Goal: Contribute content

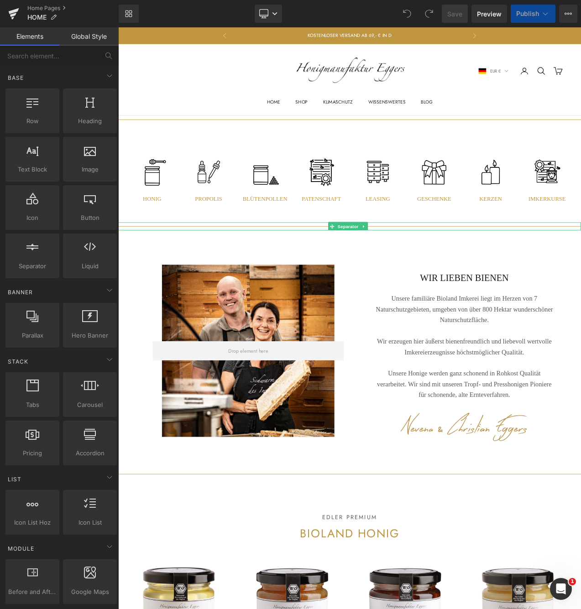
scroll to position [5, 5]
click at [410, 264] on icon at bounding box center [410, 265] width 1 height 3
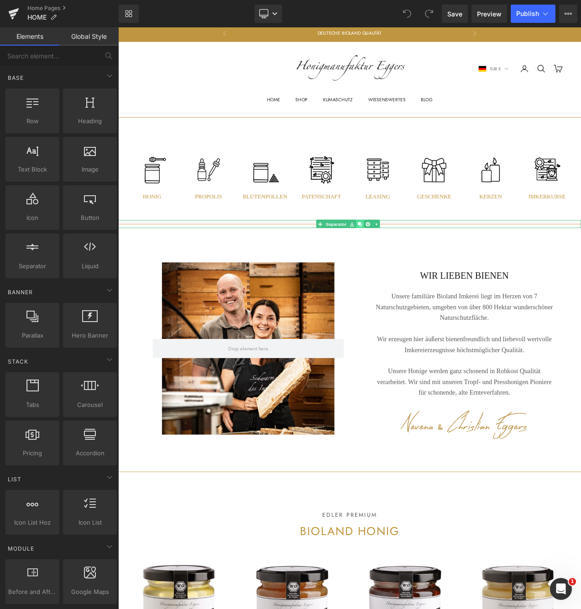
click at [408, 261] on icon at bounding box center [406, 262] width 5 height 5
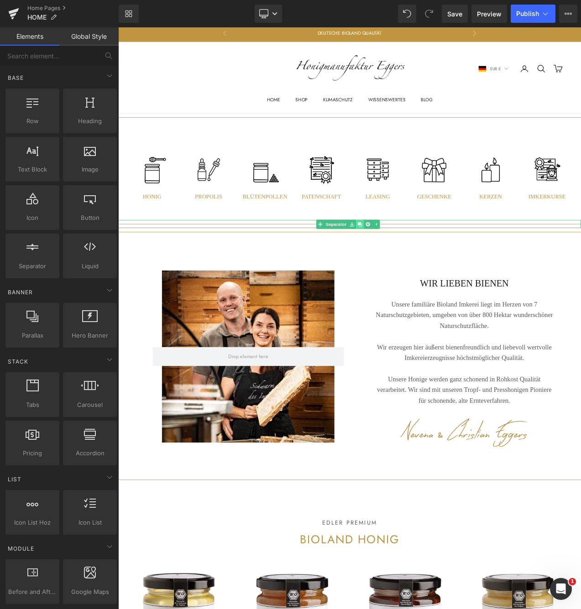
scroll to position [7690, 548]
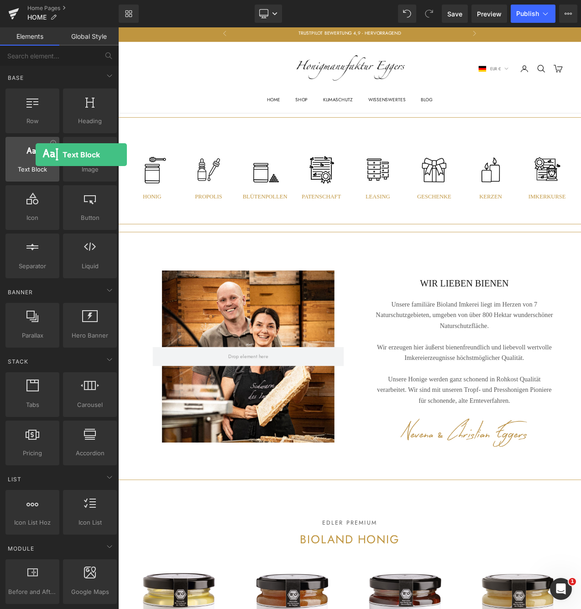
click at [36, 157] on div at bounding box center [32, 154] width 48 height 21
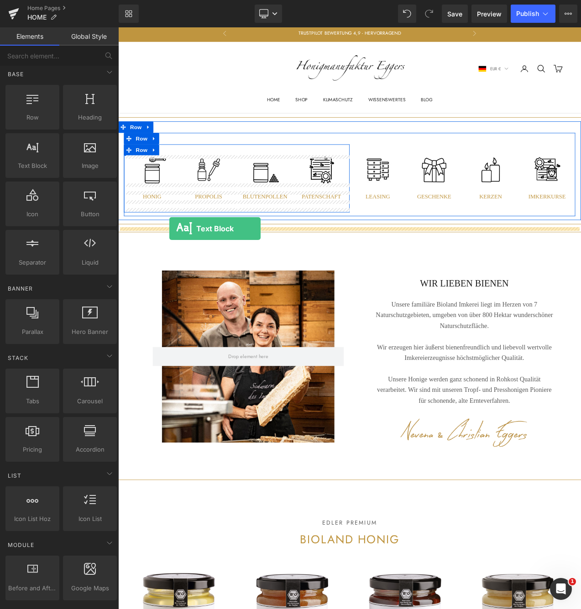
scroll to position [4, 0]
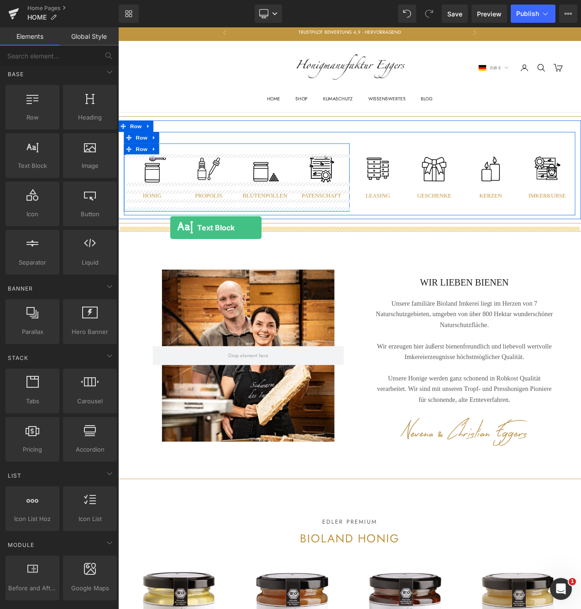
drag, startPoint x: 147, startPoint y: 184, endPoint x: 180, endPoint y: 266, distance: 88.8
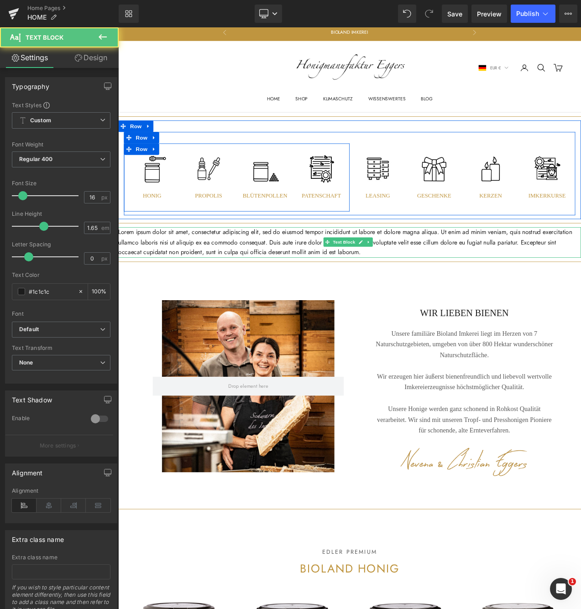
click at [229, 284] on p "Lorem ipsum dolor sit amet, consectetur adipiscing elit, sed do eiusmod tempor …" at bounding box center [394, 284] width 552 height 36
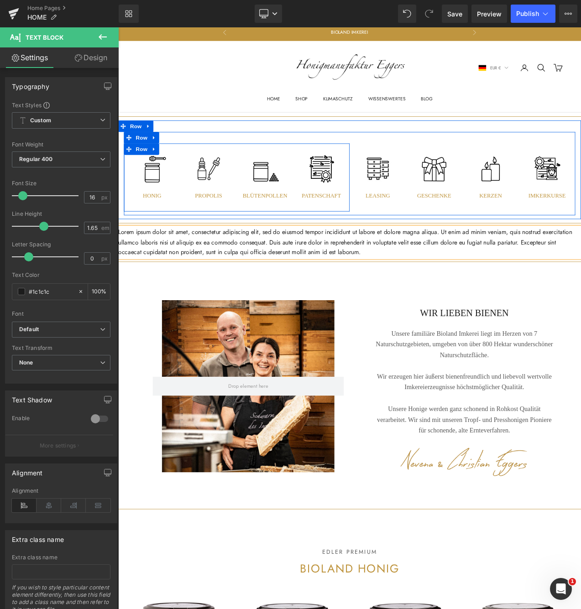
scroll to position [7725, 548]
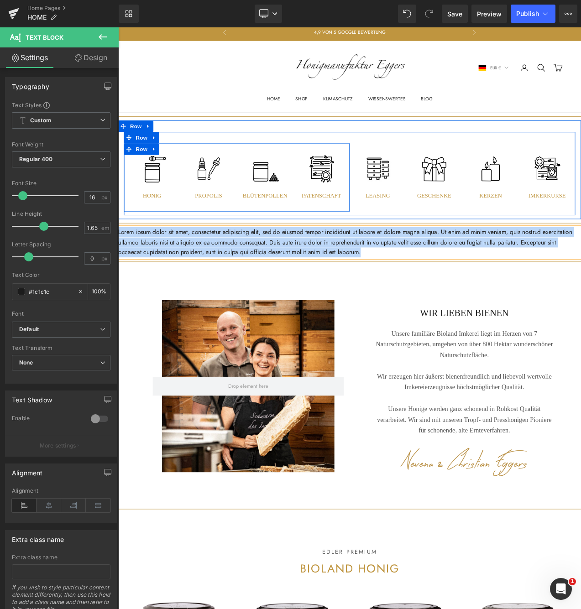
paste div
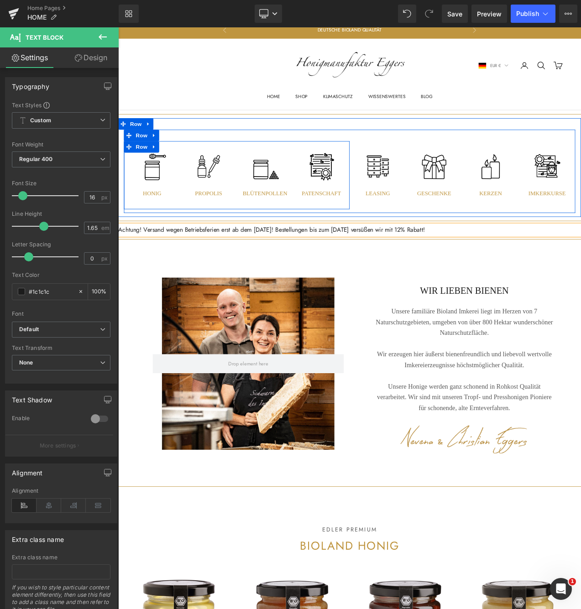
scroll to position [5, 0]
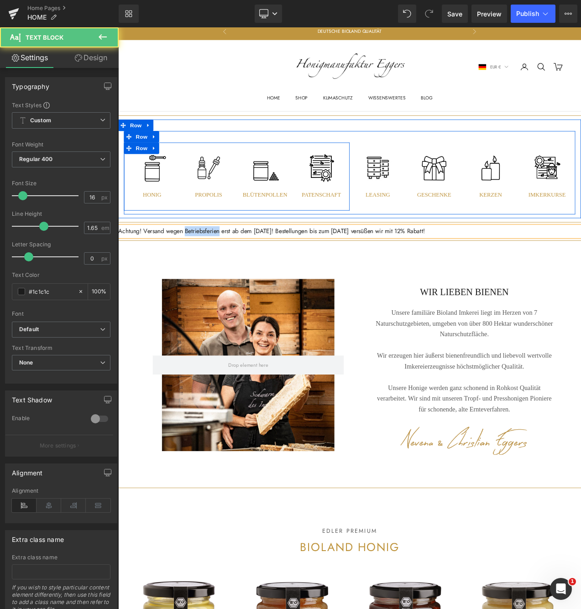
drag, startPoint x: 245, startPoint y: 270, endPoint x: 202, endPoint y: 270, distance: 43.3
click at [202, 270] on p "Achtung! Versand wegen Betriebsferien erst ab dem [DATE]! Bestellungen bis zum …" at bounding box center [394, 271] width 552 height 12
click at [145, 269] on p "Achtung! Versand wegen erst ab dem [DATE]! Bestellungen bis zum [DATE] versüßen…" at bounding box center [394, 271] width 552 height 12
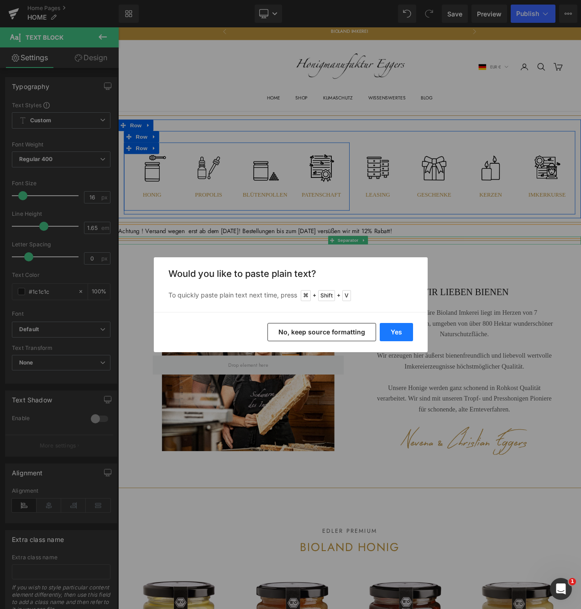
click at [393, 329] on button "Yes" at bounding box center [395, 332] width 33 height 18
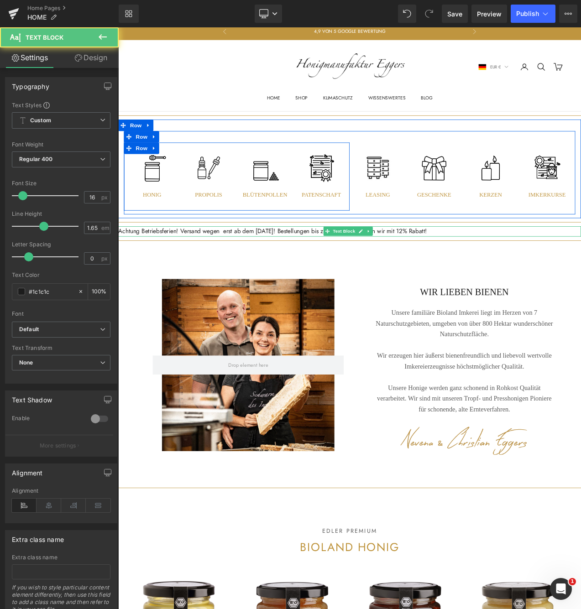
click at [250, 270] on p "Achtung Betriebsferien! Versand wegen erst ab dem [DATE]! Bestellungen bis zum …" at bounding box center [394, 271] width 552 height 12
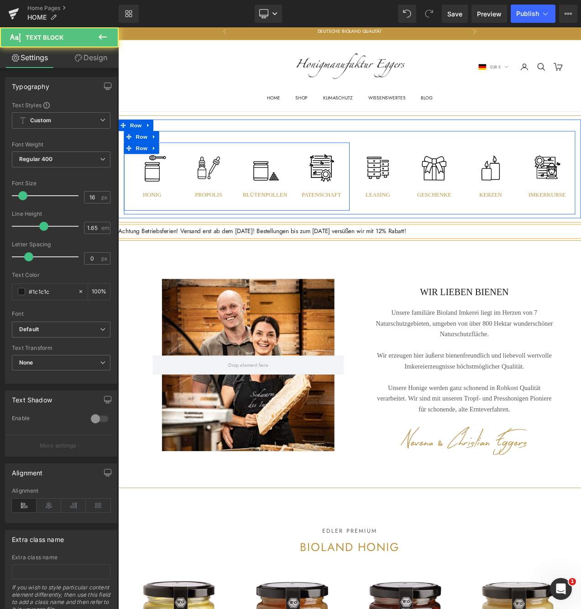
click at [500, 270] on p "Achtung Betriebsferien! Versand erst ab dem [DATE]! Bestellungen bis zum [DATE]…" at bounding box center [394, 271] width 552 height 12
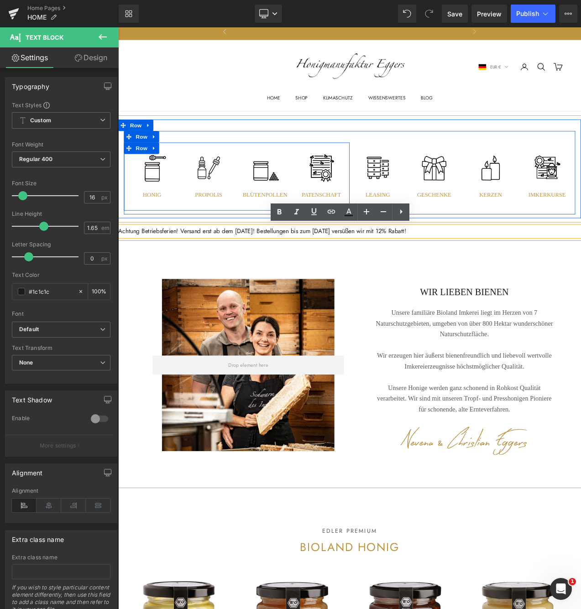
drag, startPoint x: 506, startPoint y: 269, endPoint x: 109, endPoint y: 267, distance: 397.7
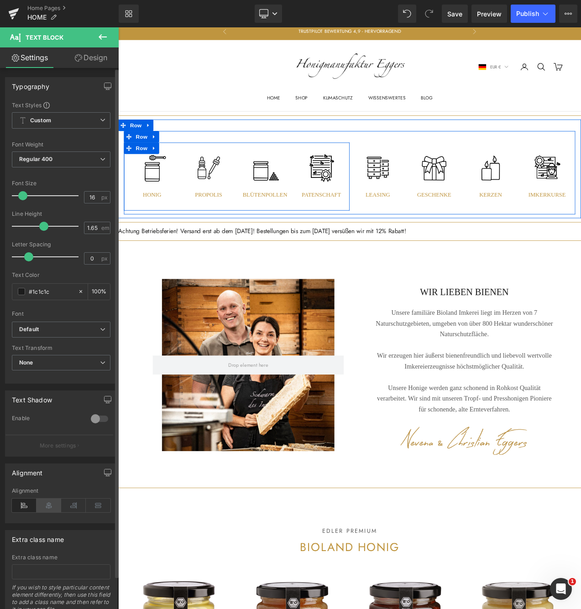
click at [44, 504] on icon at bounding box center [48, 506] width 25 height 14
click at [64, 290] on input "#1c1c1c" at bounding box center [51, 291] width 45 height 10
click at [78, 291] on icon at bounding box center [81, 291] width 6 height 6
click at [24, 292] on span at bounding box center [21, 291] width 7 height 7
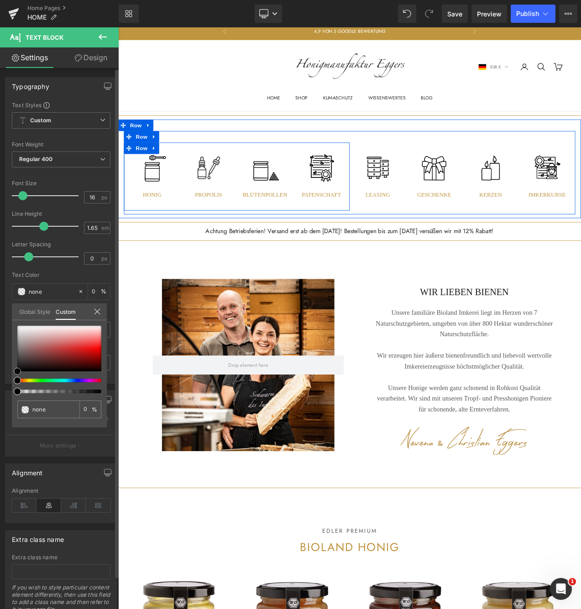
click at [98, 348] on div at bounding box center [59, 349] width 84 height 46
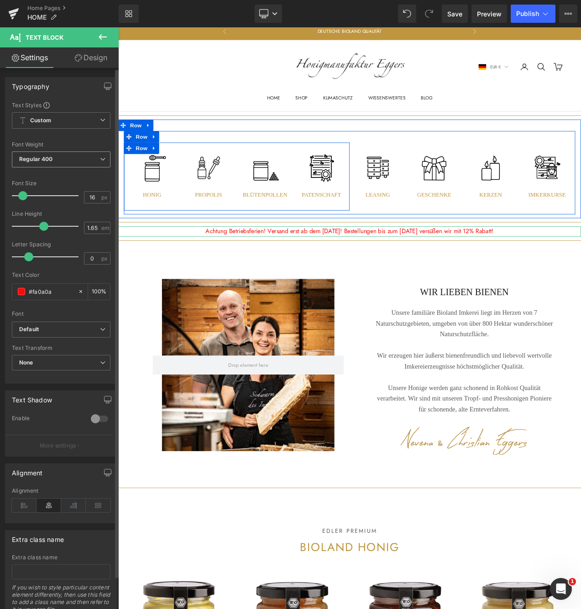
click at [88, 158] on span "Regular 400" at bounding box center [61, 159] width 99 height 16
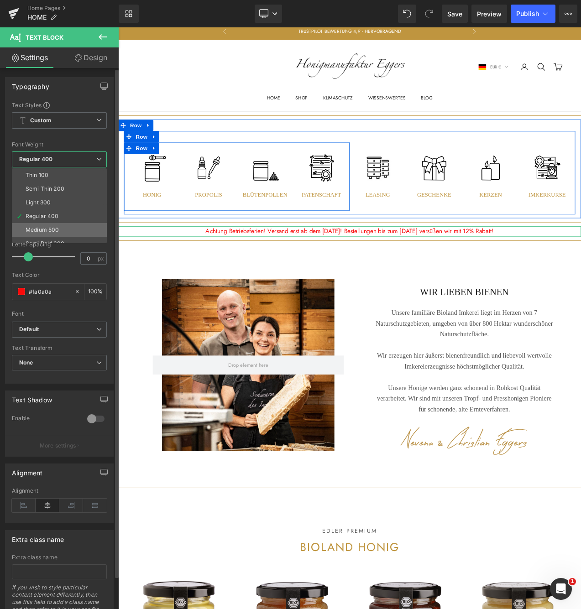
click at [45, 225] on li "Medium 500" at bounding box center [61, 230] width 99 height 14
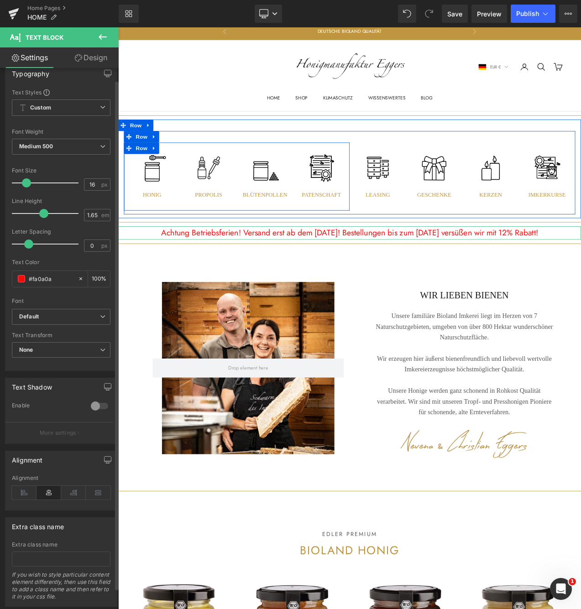
scroll to position [7705, 548]
click at [24, 182] on span at bounding box center [26, 182] width 9 height 9
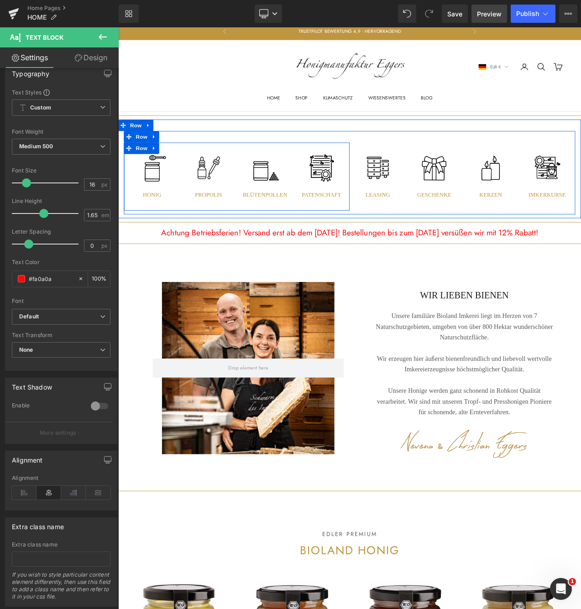
click at [487, 11] on span "Preview" at bounding box center [489, 14] width 25 height 10
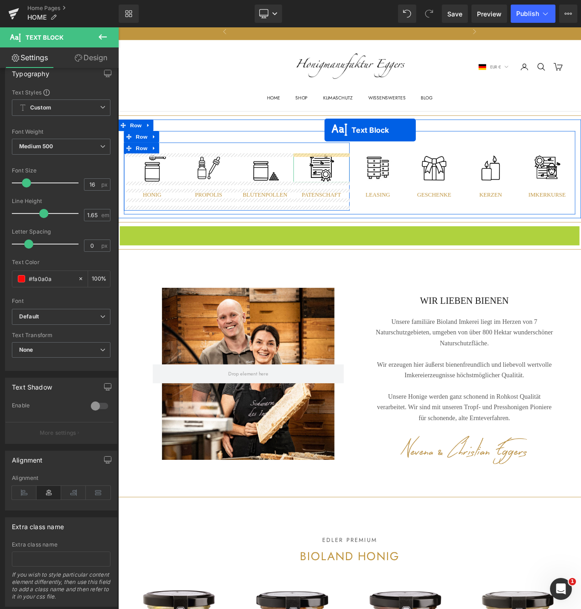
scroll to position [7713, 548]
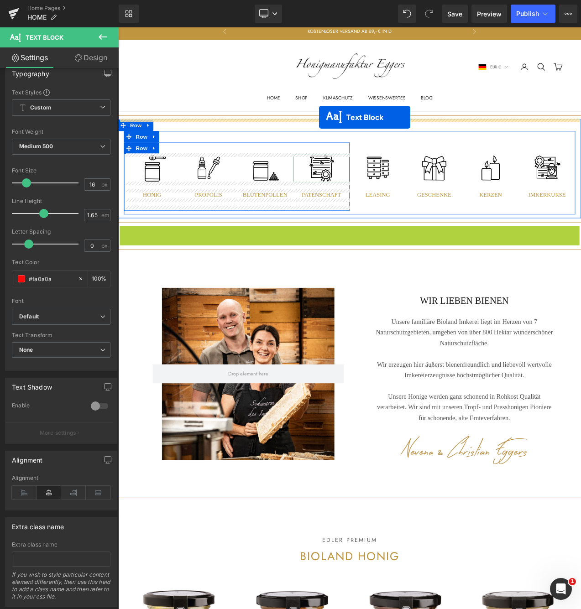
drag, startPoint x: 366, startPoint y: 270, endPoint x: 358, endPoint y: 135, distance: 135.7
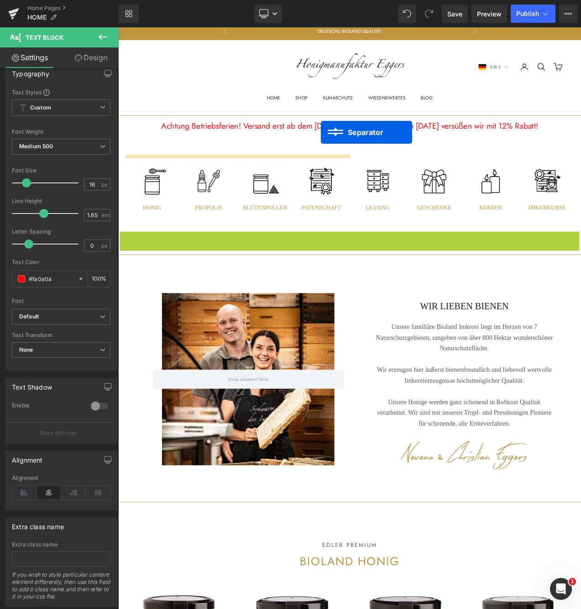
scroll to position [7719, 548]
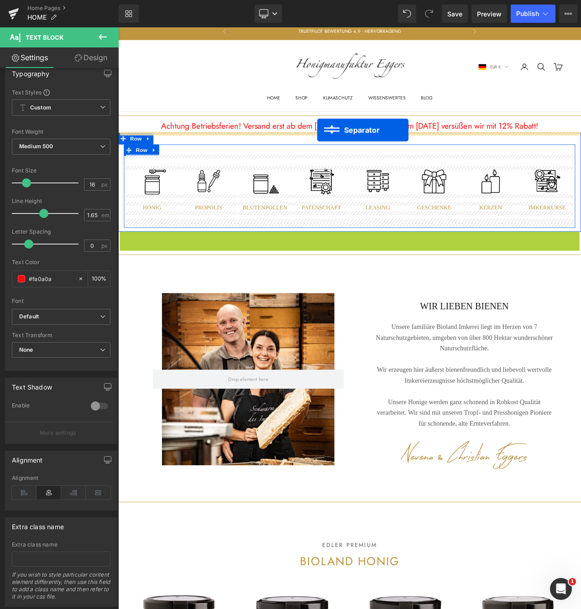
drag, startPoint x: 357, startPoint y: 273, endPoint x: 355, endPoint y: 150, distance: 123.6
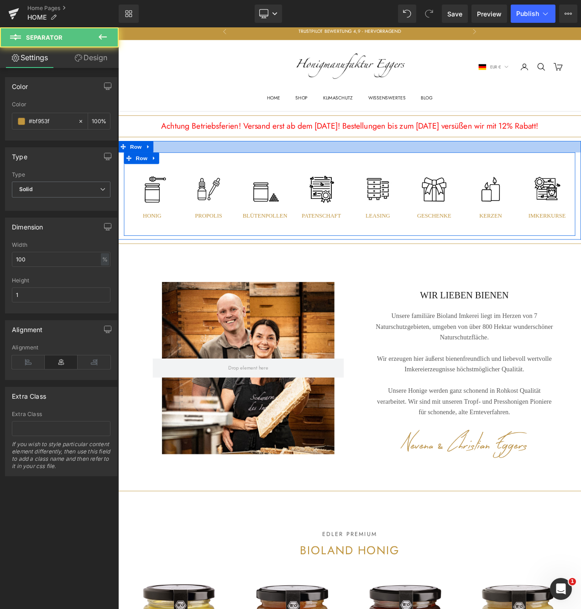
scroll to position [7705, 548]
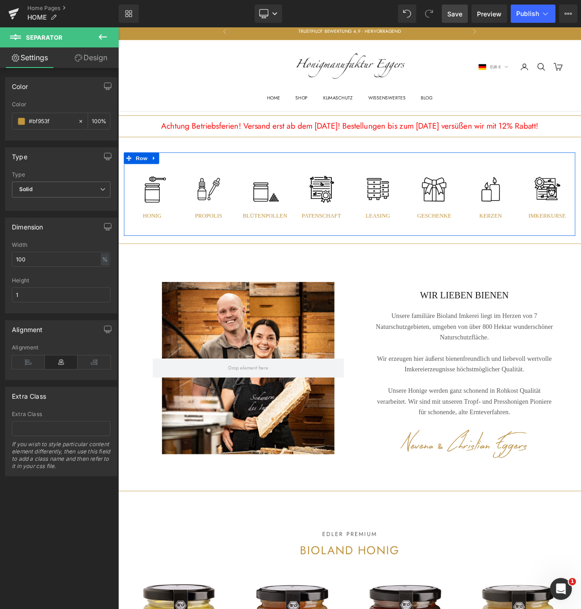
click at [452, 12] on span "Save" at bounding box center [454, 14] width 15 height 10
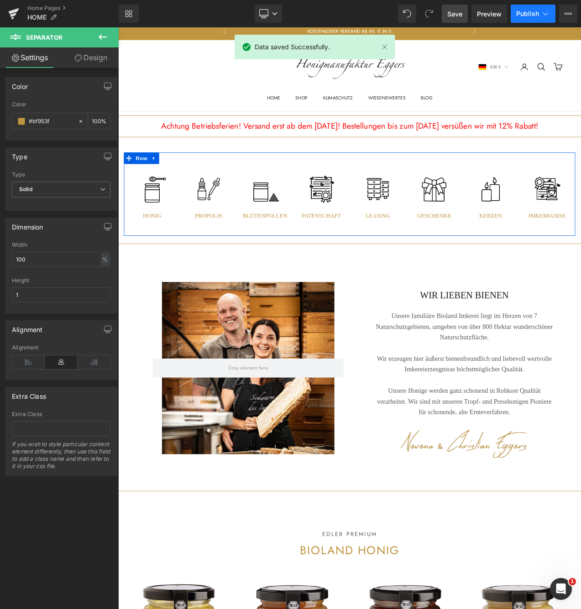
click at [532, 10] on span "Publish" at bounding box center [527, 13] width 23 height 7
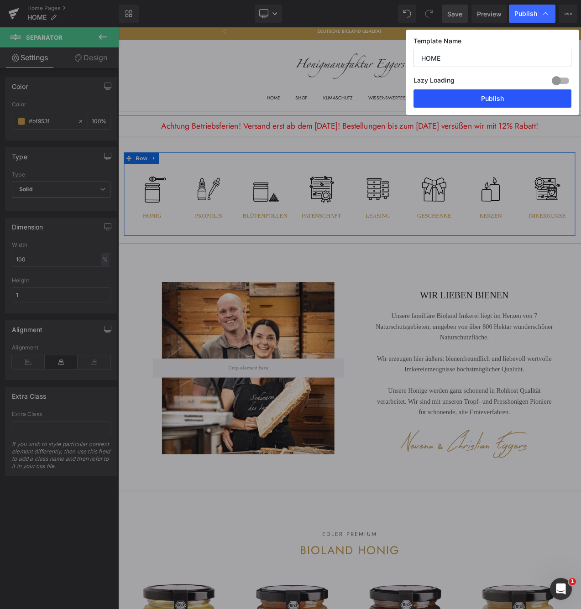
click at [488, 94] on button "Publish" at bounding box center [492, 98] width 158 height 18
